Goal: Task Accomplishment & Management: Manage account settings

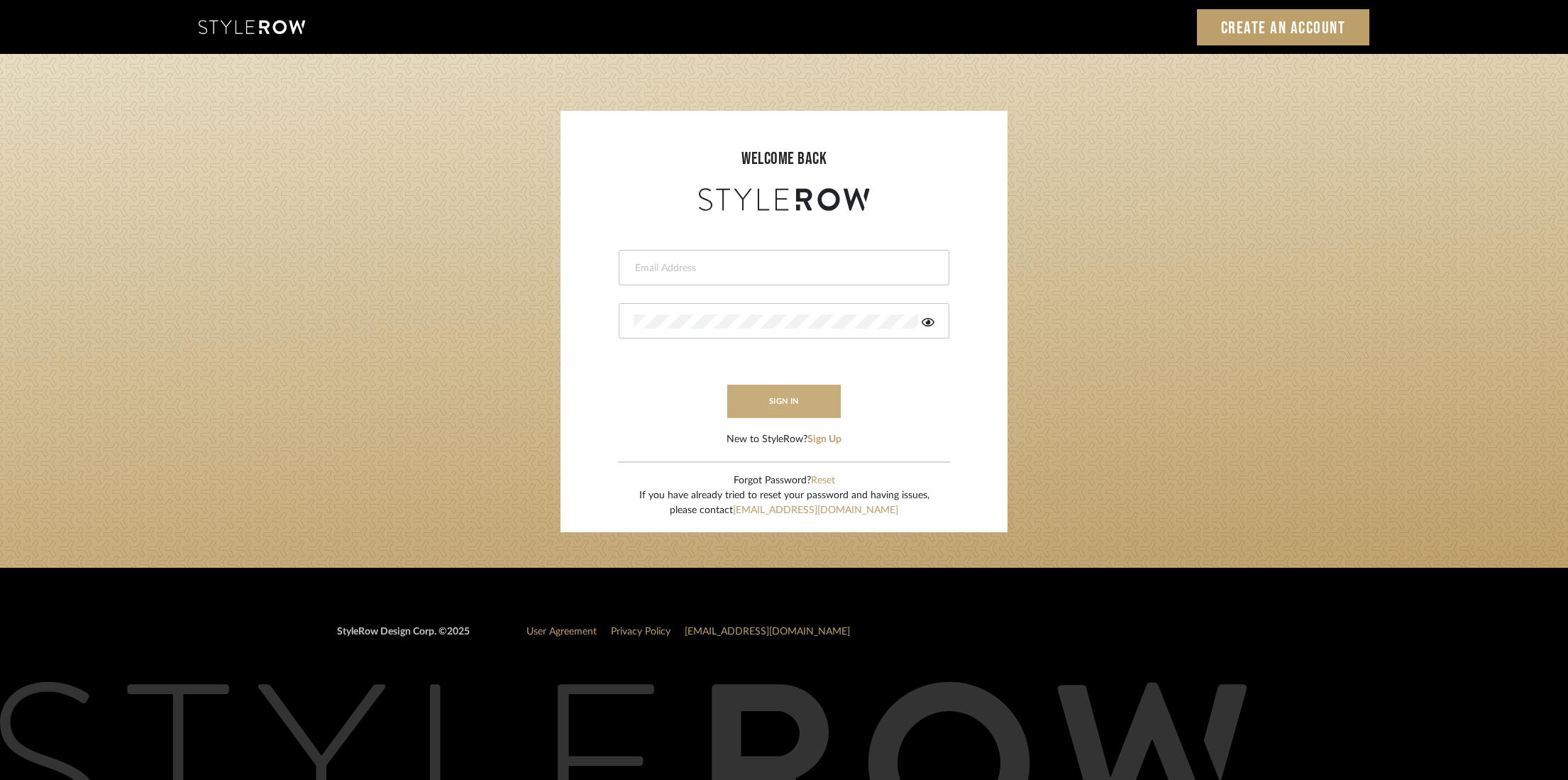
type input "[PERSON_NAME][EMAIL_ADDRESS][DOMAIN_NAME]"
click at [794, 398] on button "sign in" at bounding box center [784, 402] width 114 height 34
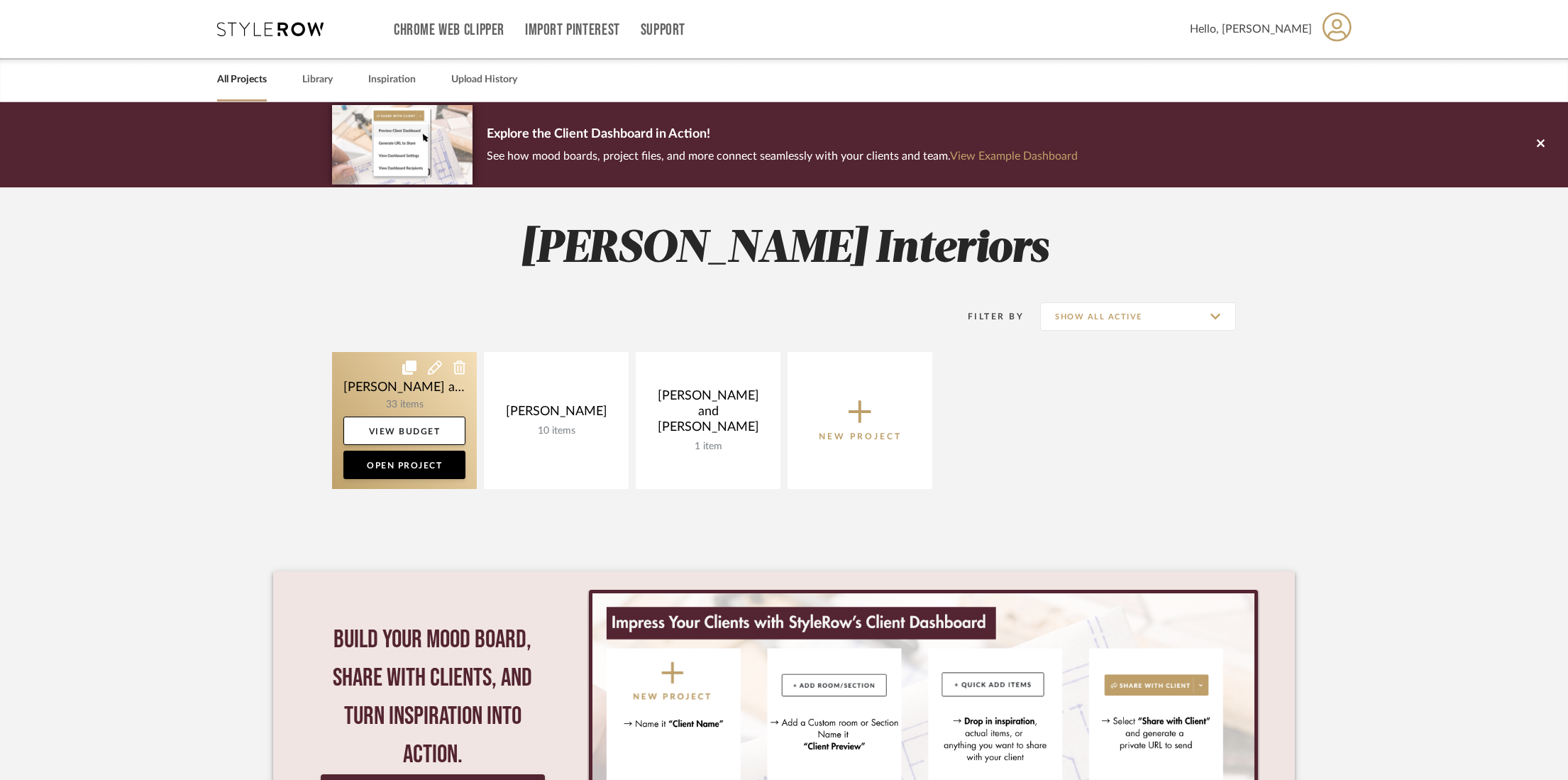
click at [404, 399] on link at bounding box center [404, 420] width 145 height 137
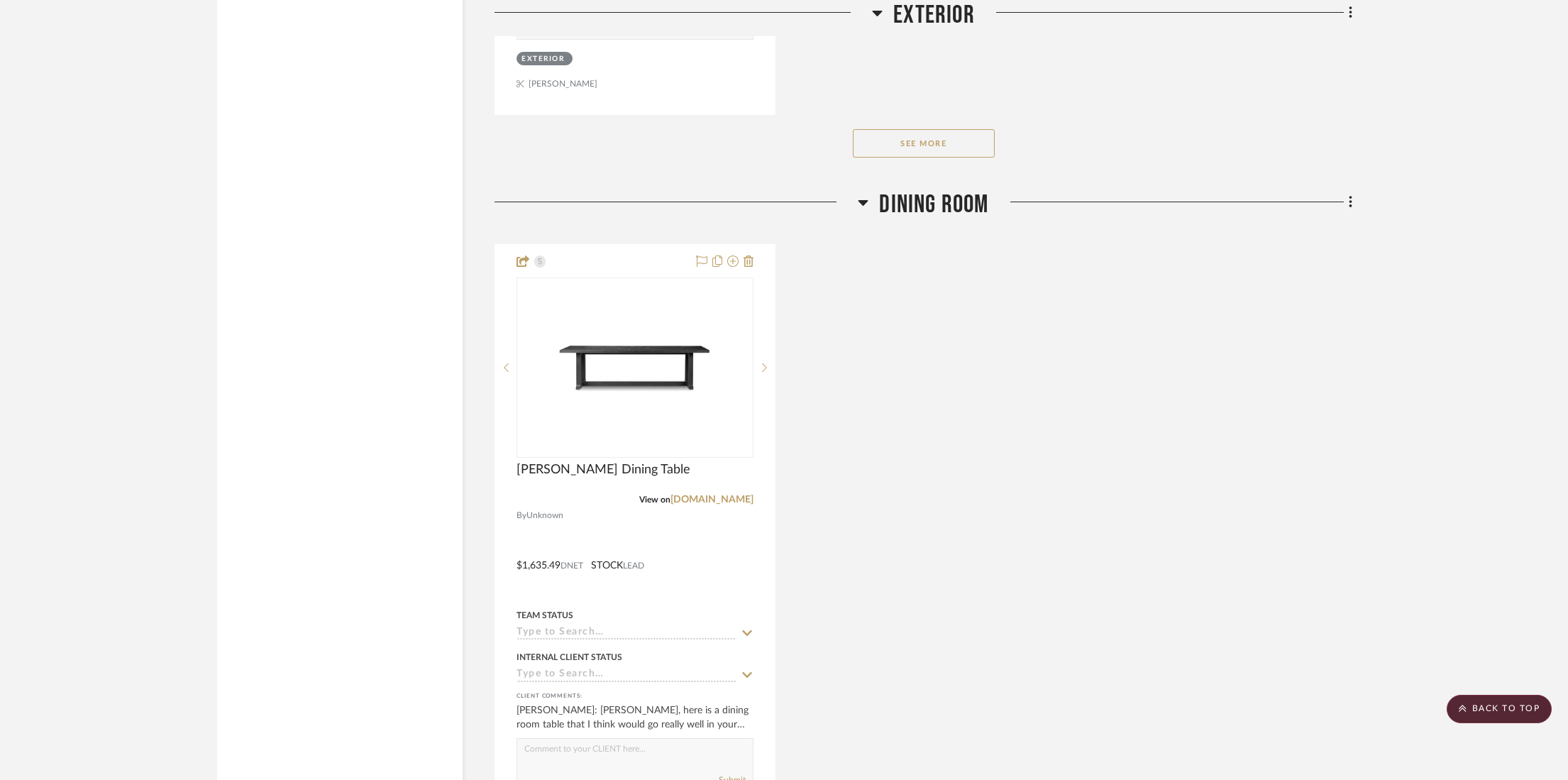
scroll to position [11128, 0]
click at [750, 255] on icon at bounding box center [748, 261] width 10 height 11
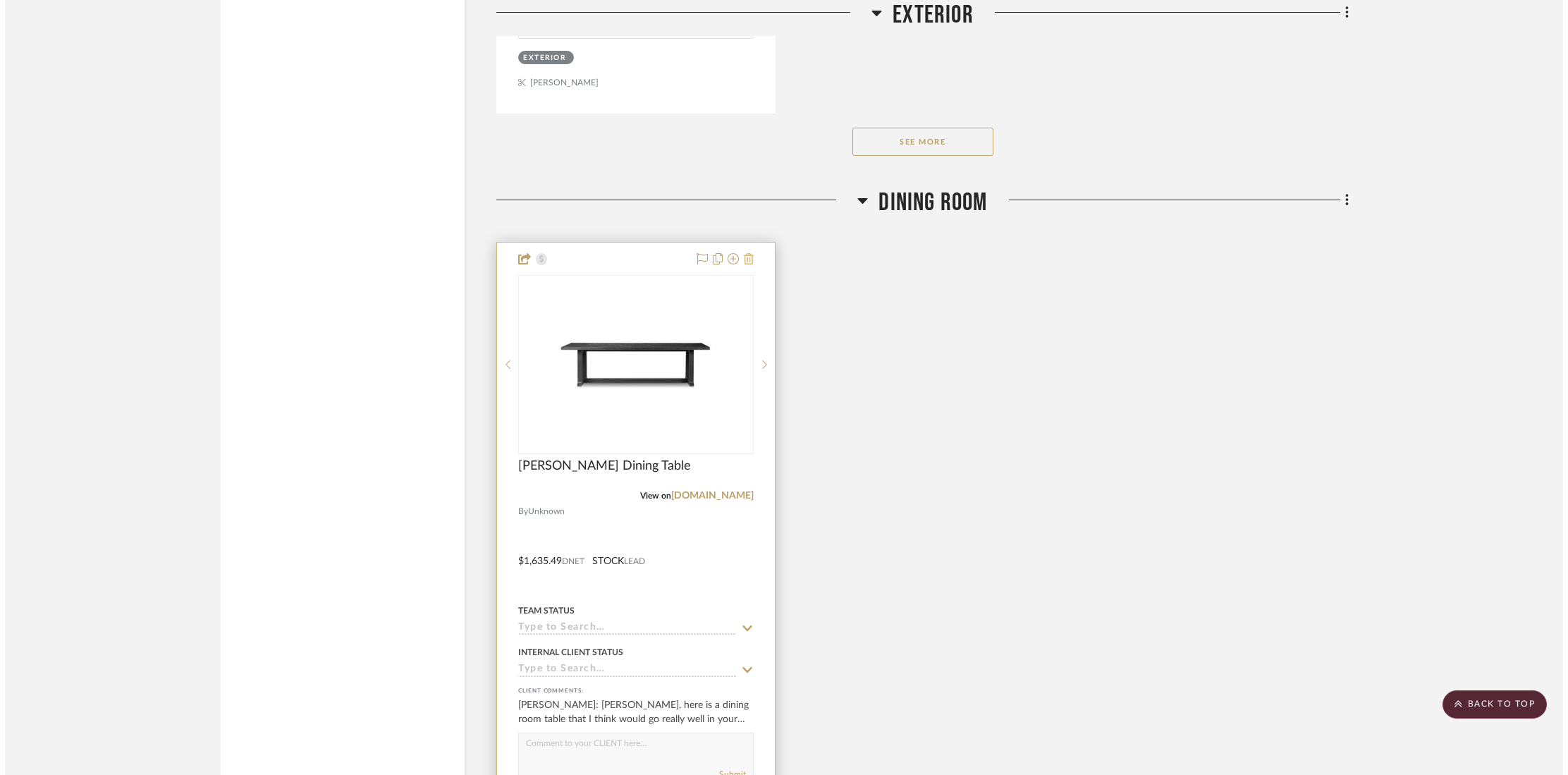
scroll to position [0, 0]
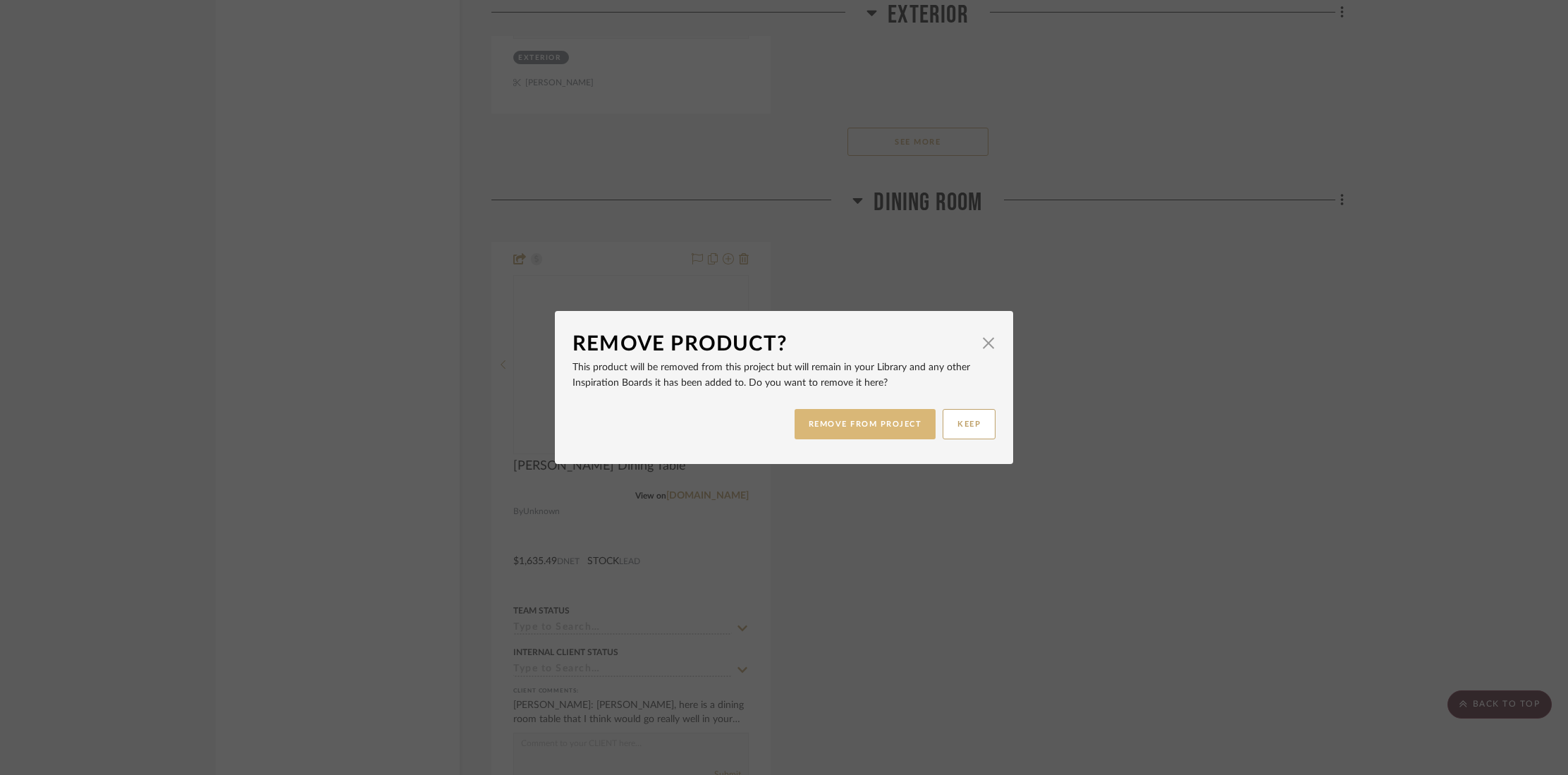
click at [849, 431] on button "REMOVE FROM PROJECT" at bounding box center [865, 424] width 142 height 30
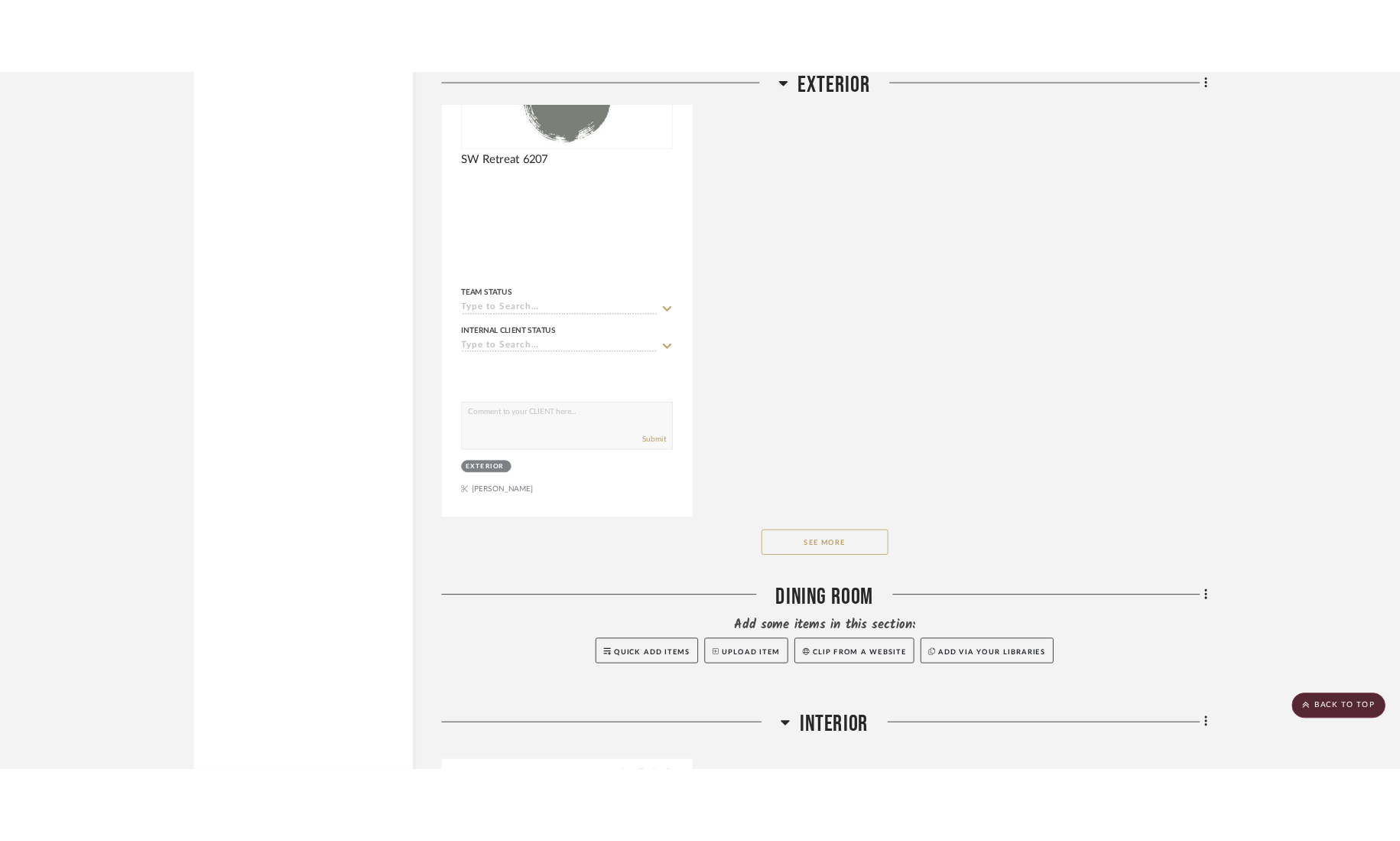
scroll to position [11568, 0]
